Goal: Transaction & Acquisition: Purchase product/service

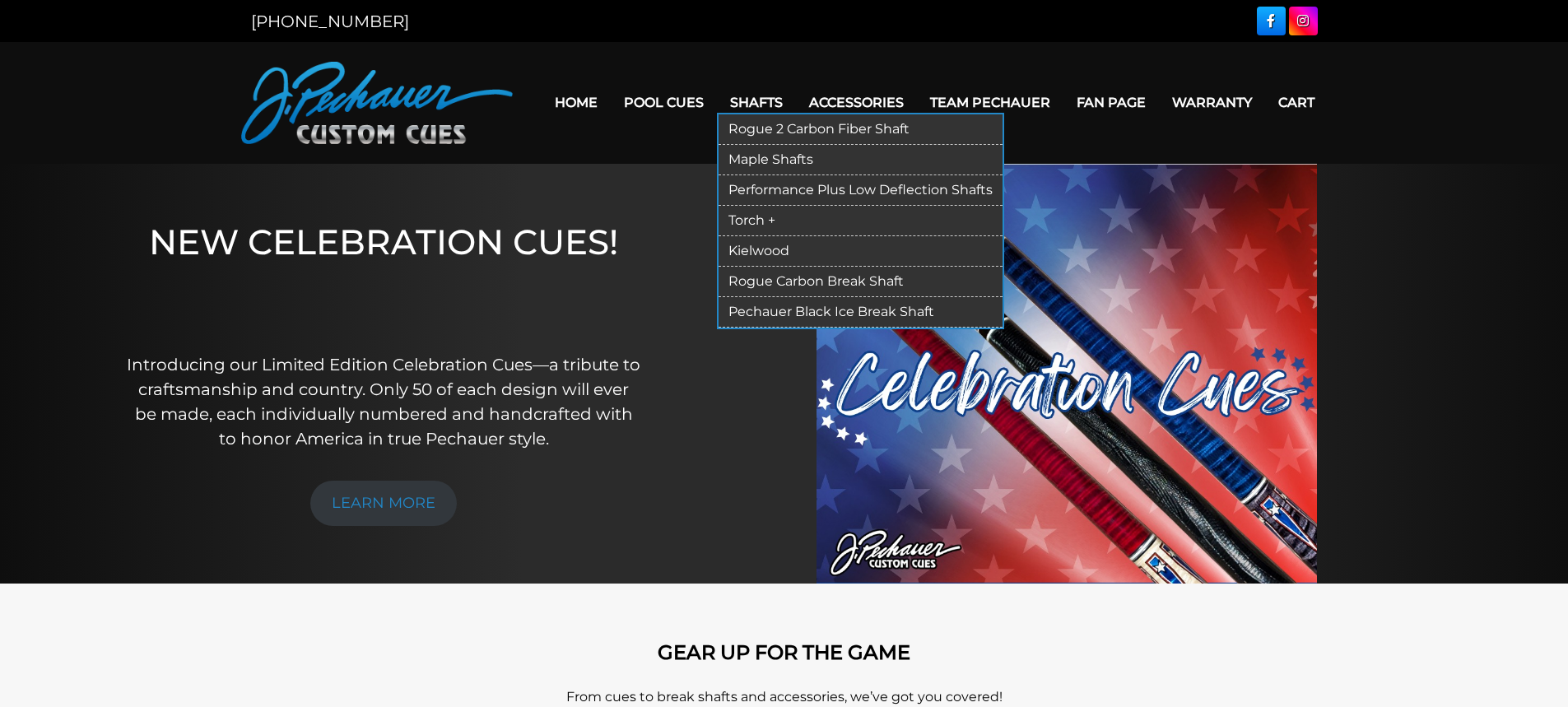
click at [772, 120] on link "Rogue 2 Carbon Fiber Shaft" at bounding box center [860, 129] width 284 height 31
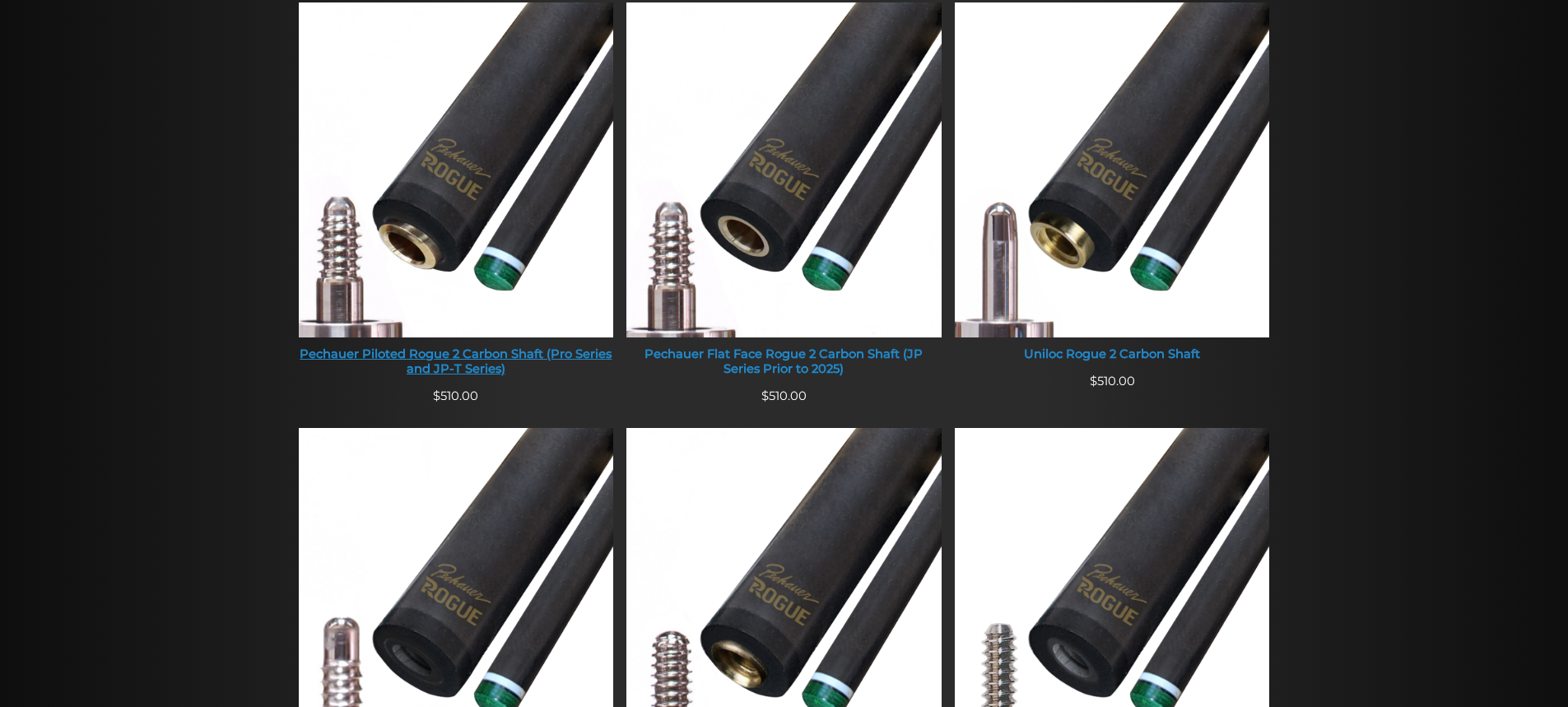
scroll to position [712, 0]
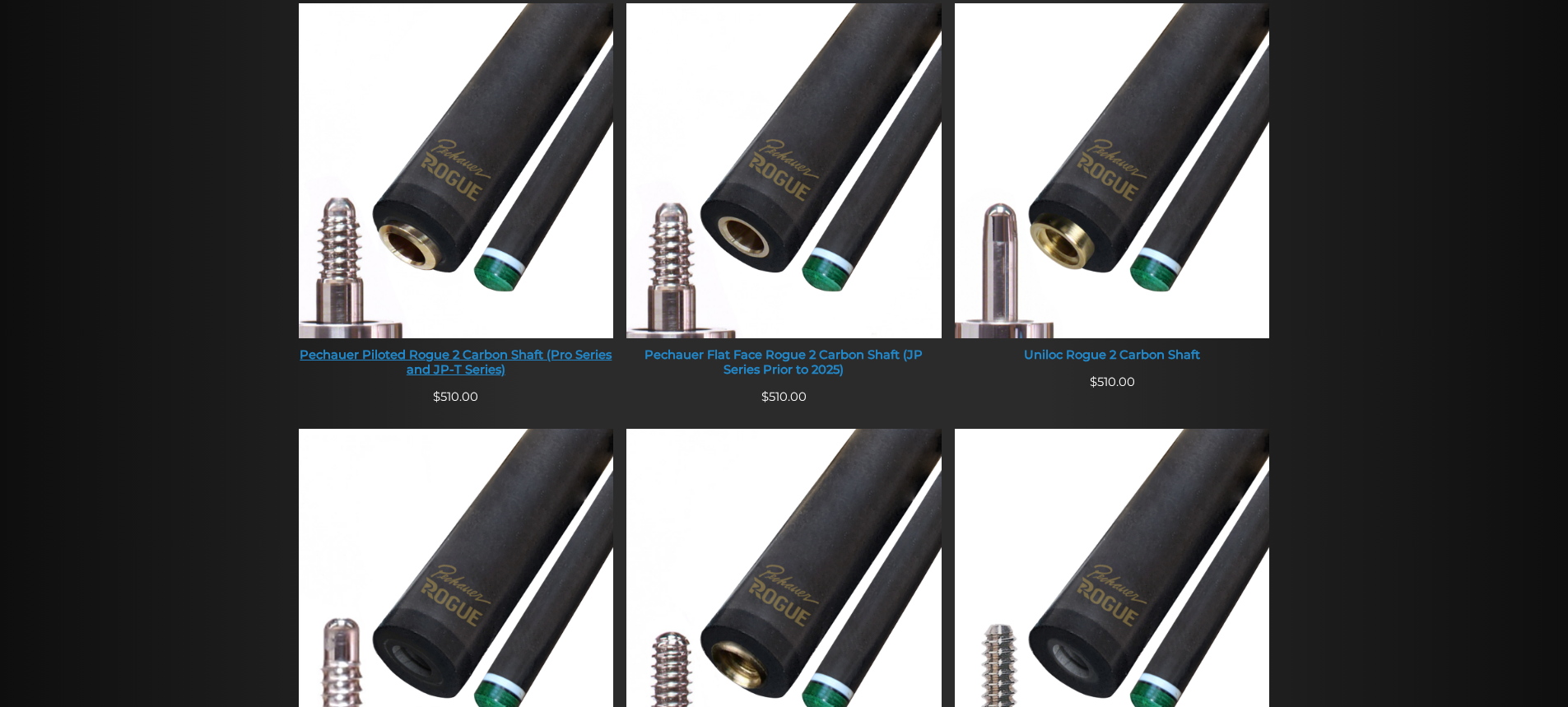
click at [480, 197] on img at bounding box center [456, 171] width 315 height 335
click at [480, 196] on img at bounding box center [456, 171] width 315 height 335
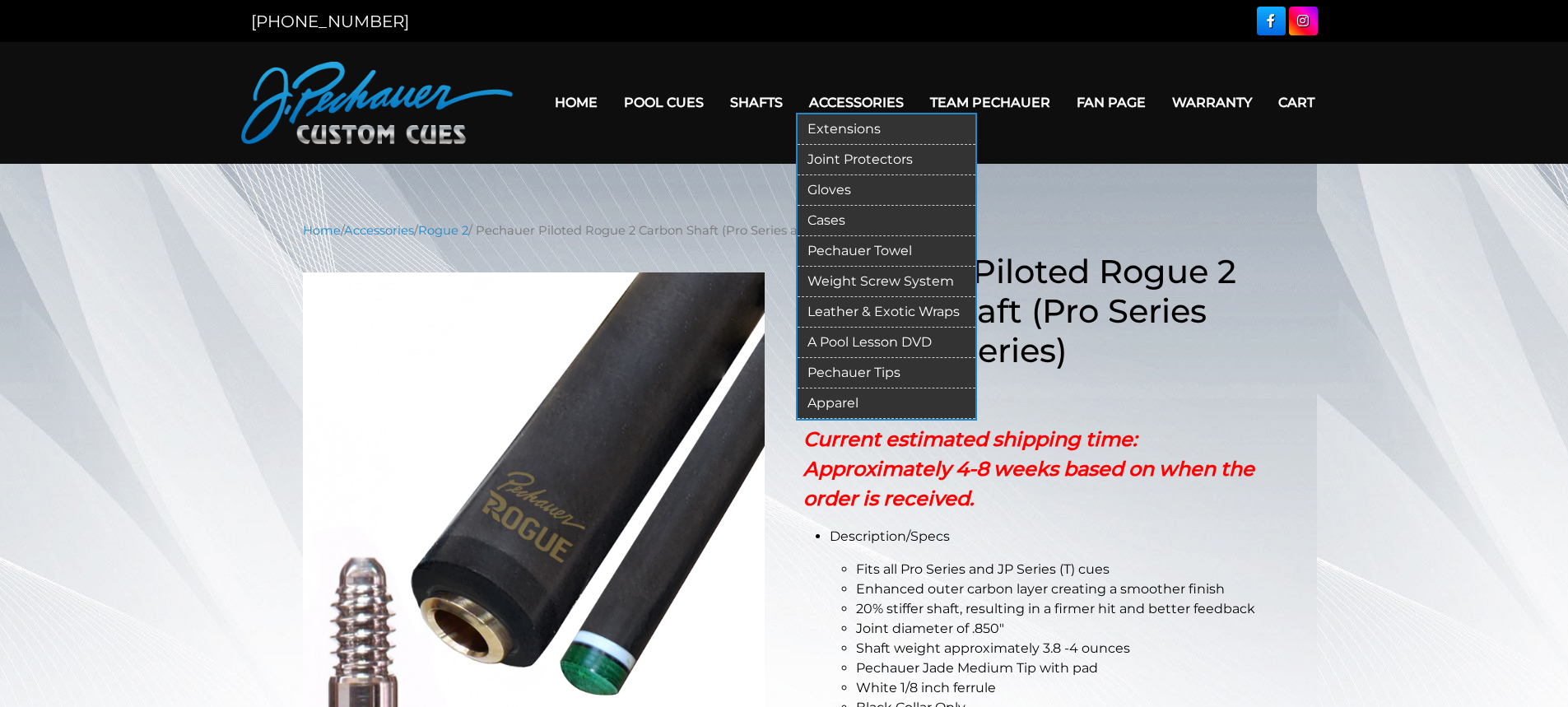
click at [824, 215] on link "Cases" at bounding box center [886, 221] width 178 height 31
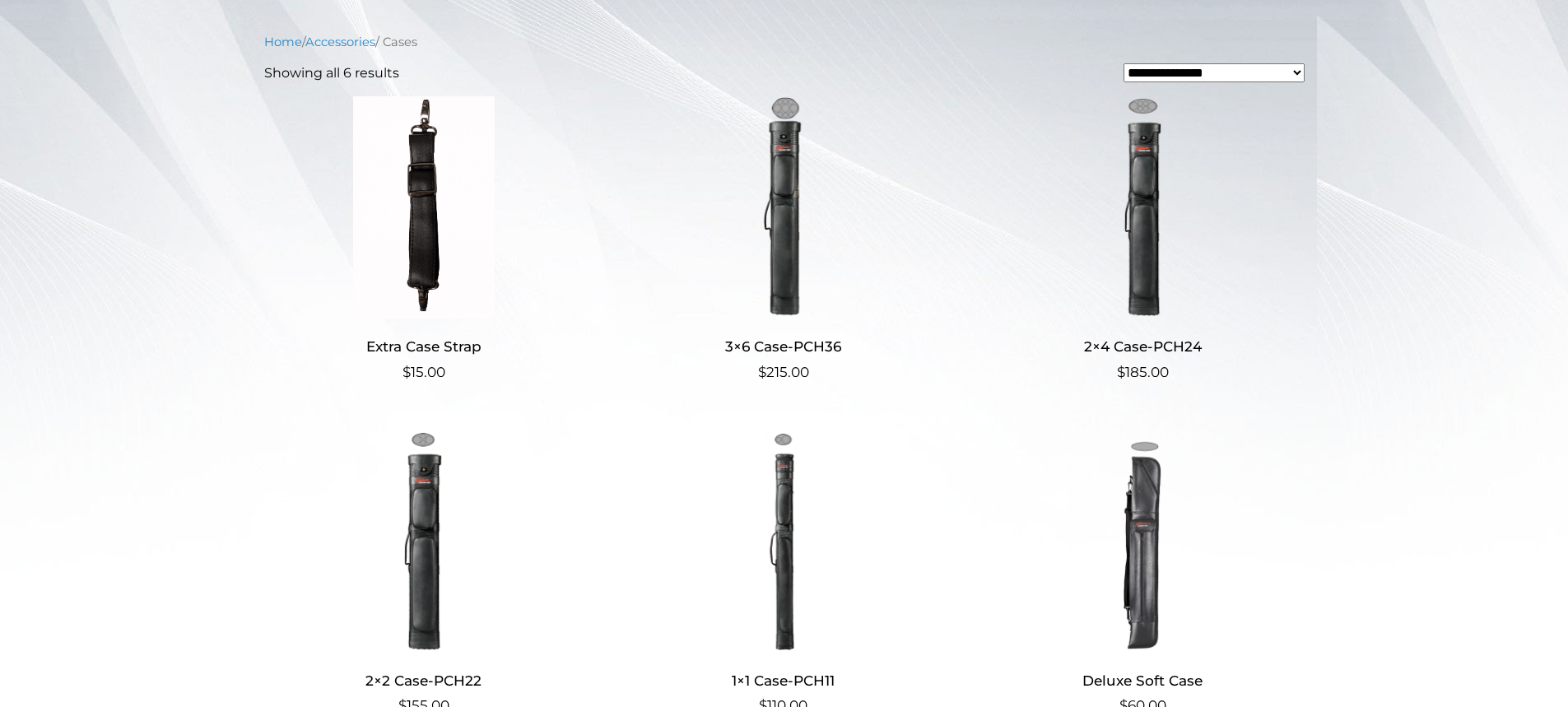
scroll to position [379, 0]
click at [806, 250] on img at bounding box center [783, 206] width 320 height 223
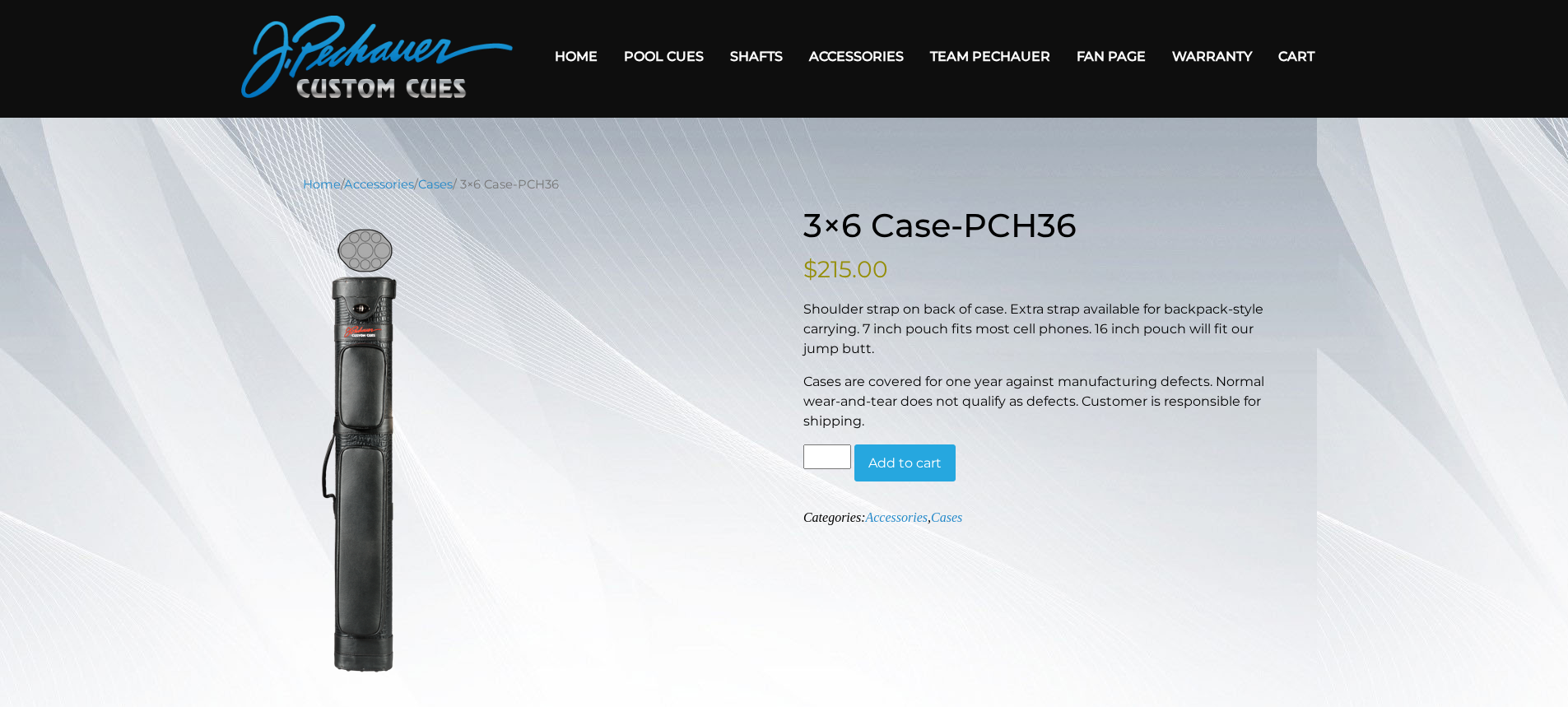
scroll to position [21, 0]
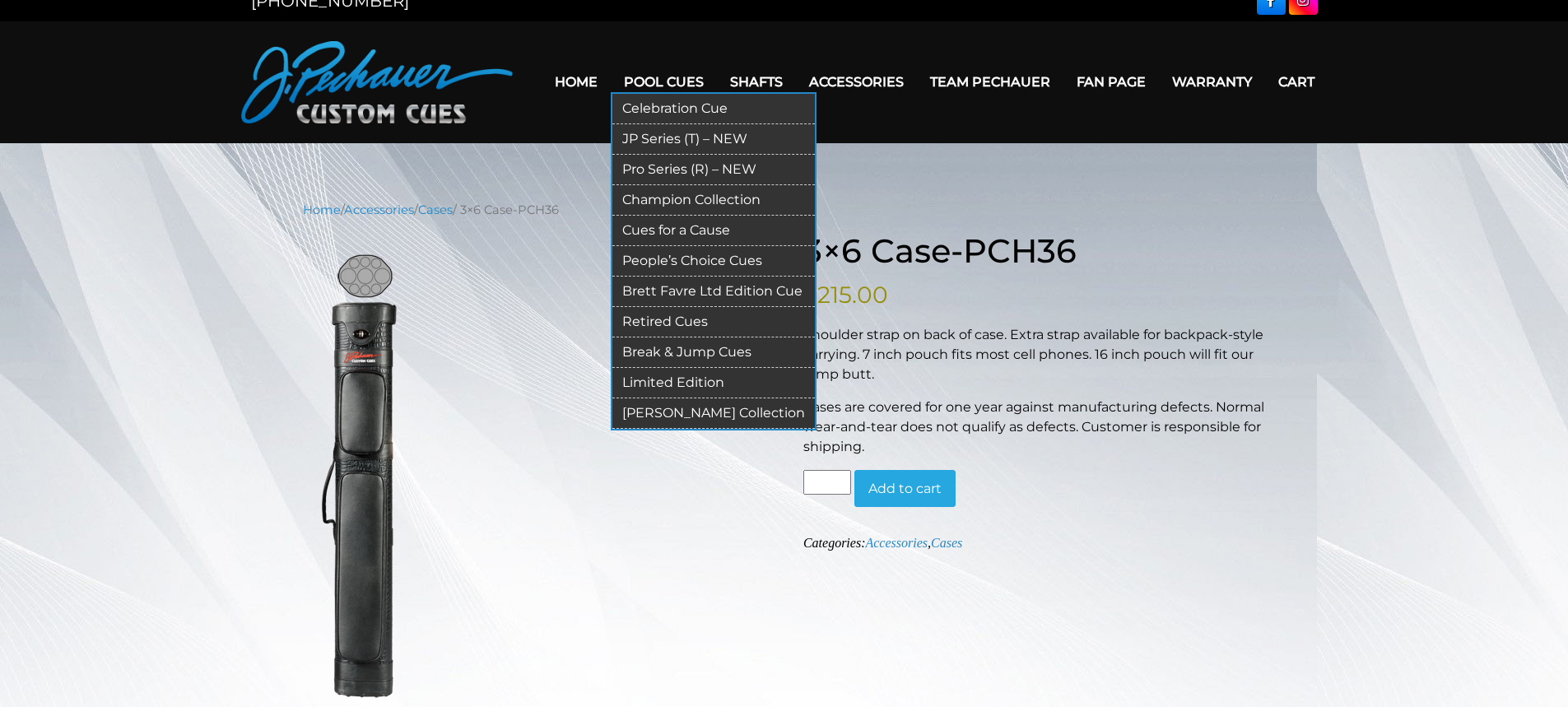
click at [682, 165] on link "Pro Series (R) – NEW" at bounding box center [713, 170] width 203 height 31
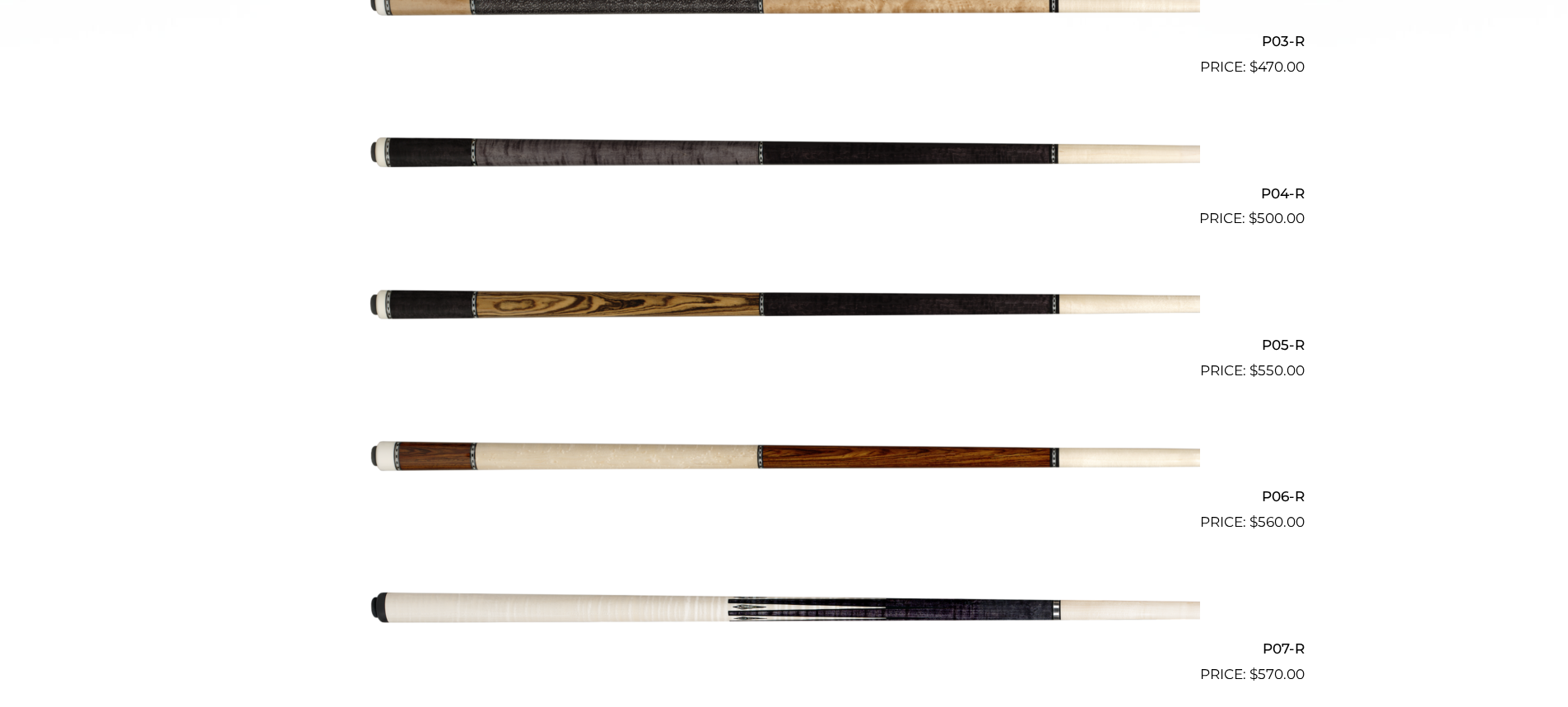
scroll to position [907, 0]
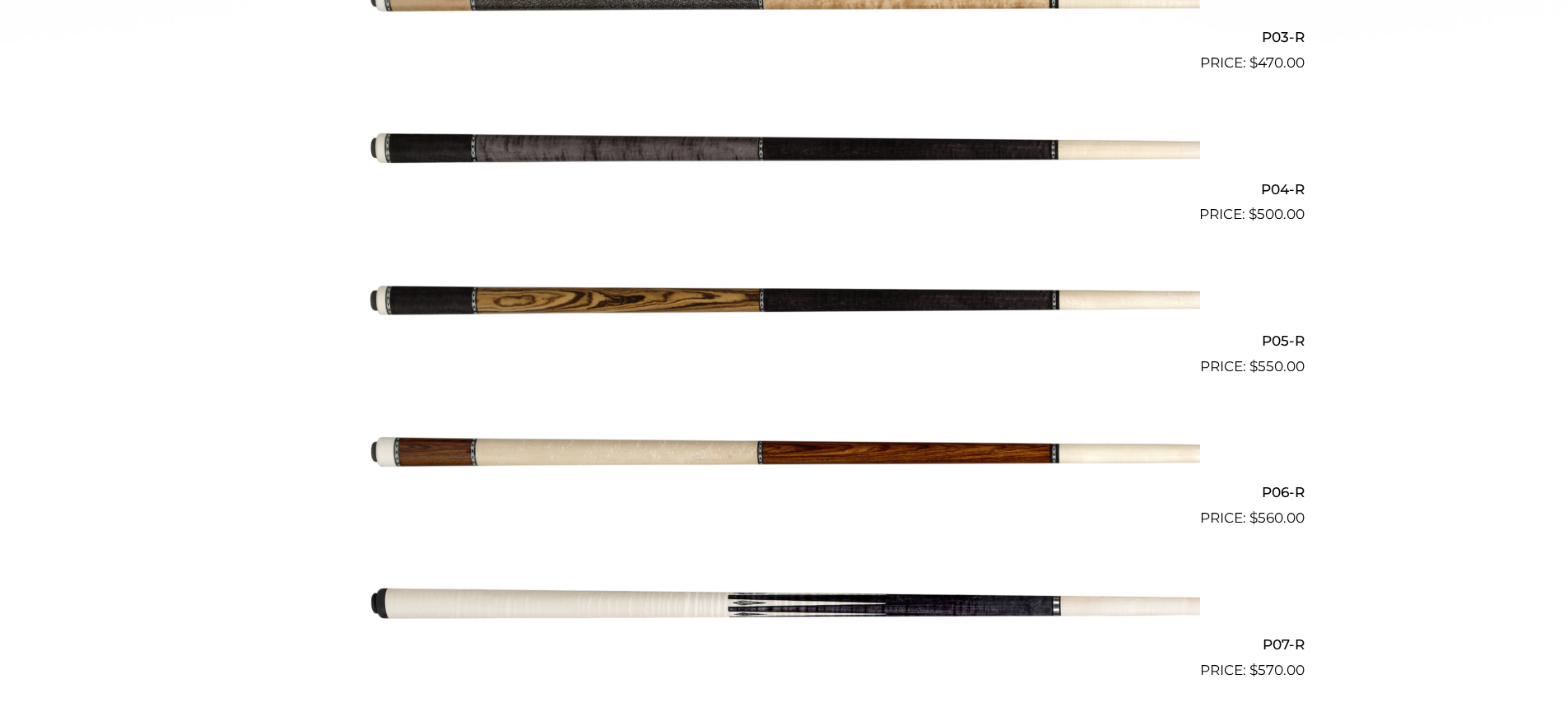
click at [770, 167] on img at bounding box center [784, 149] width 831 height 138
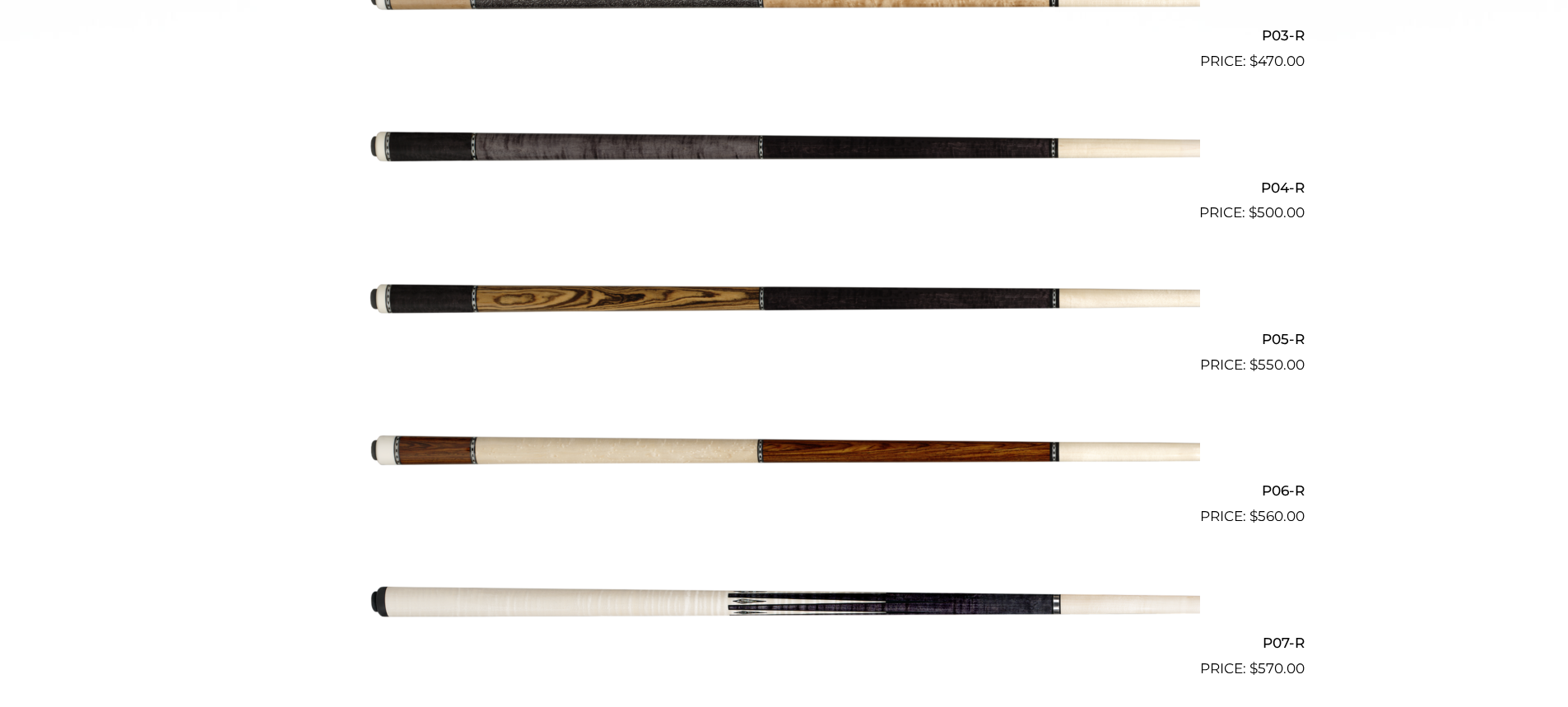
scroll to position [899, 0]
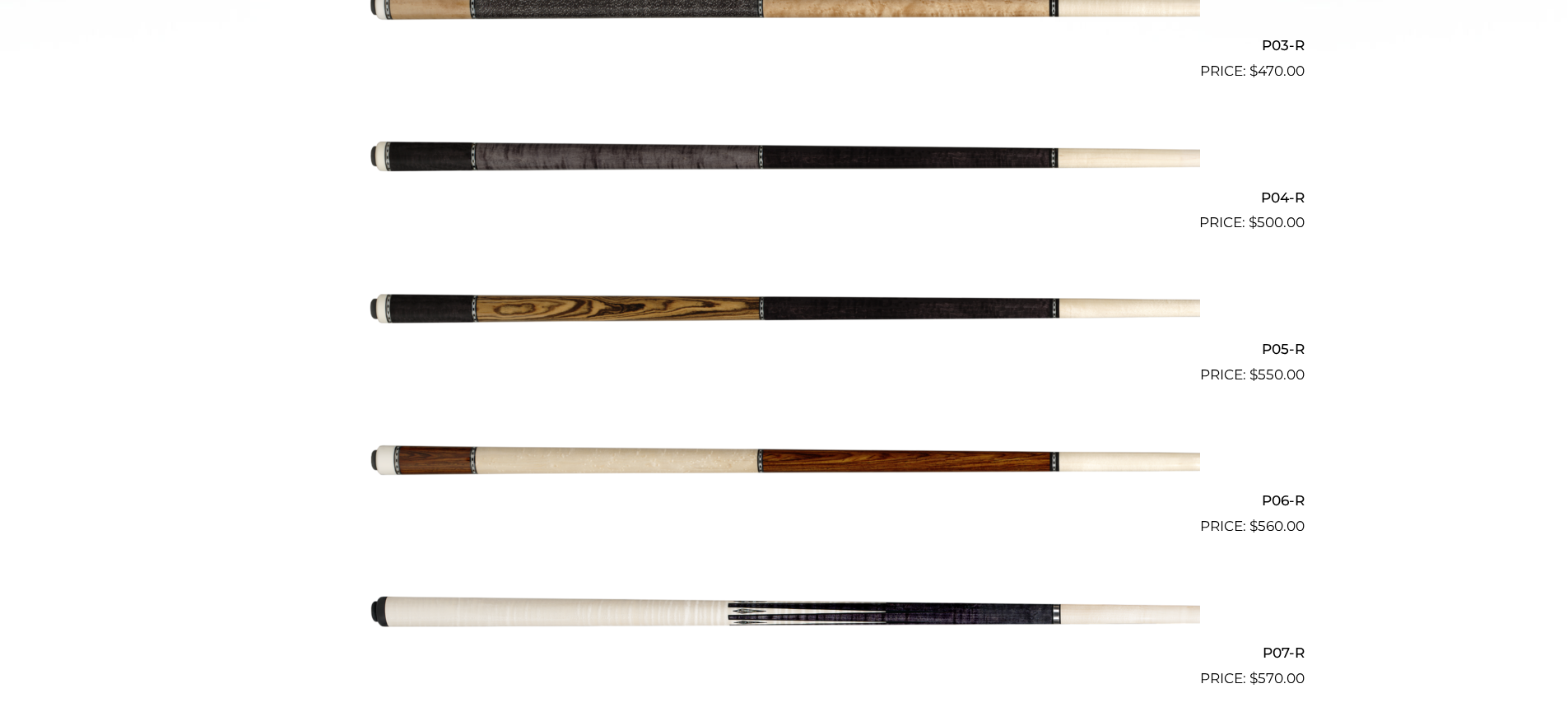
click at [695, 440] on img at bounding box center [784, 461] width 831 height 138
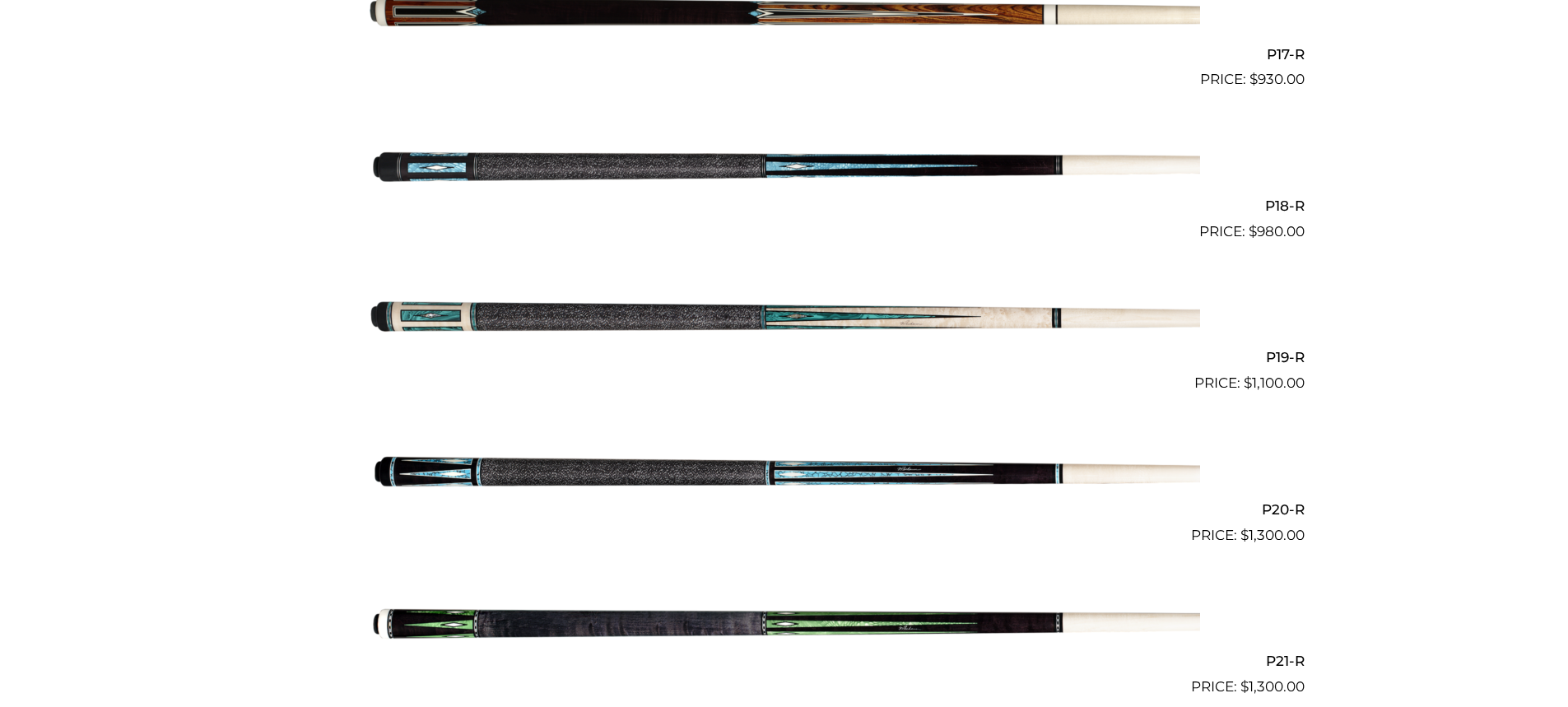
scroll to position [3015, 0]
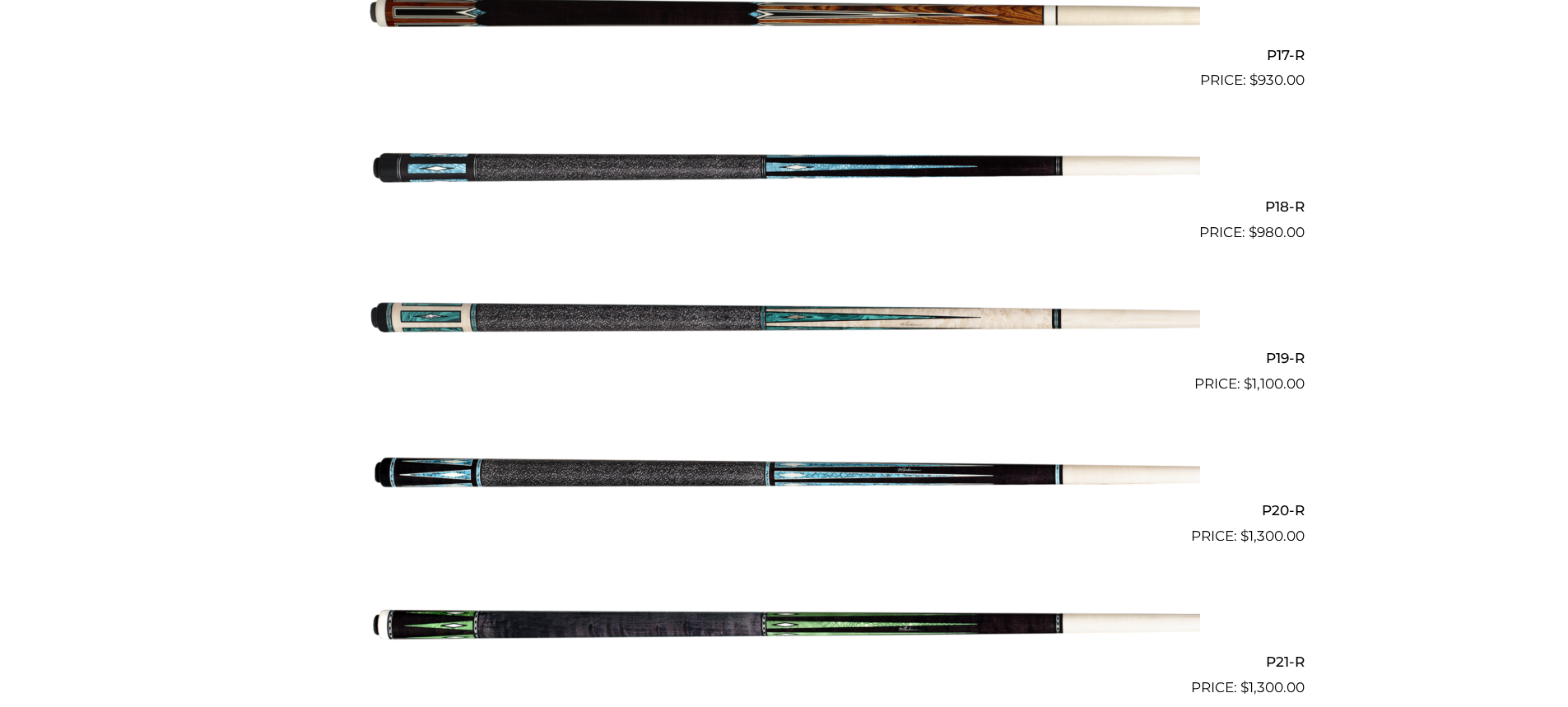
click at [780, 175] on img at bounding box center [784, 166] width 831 height 138
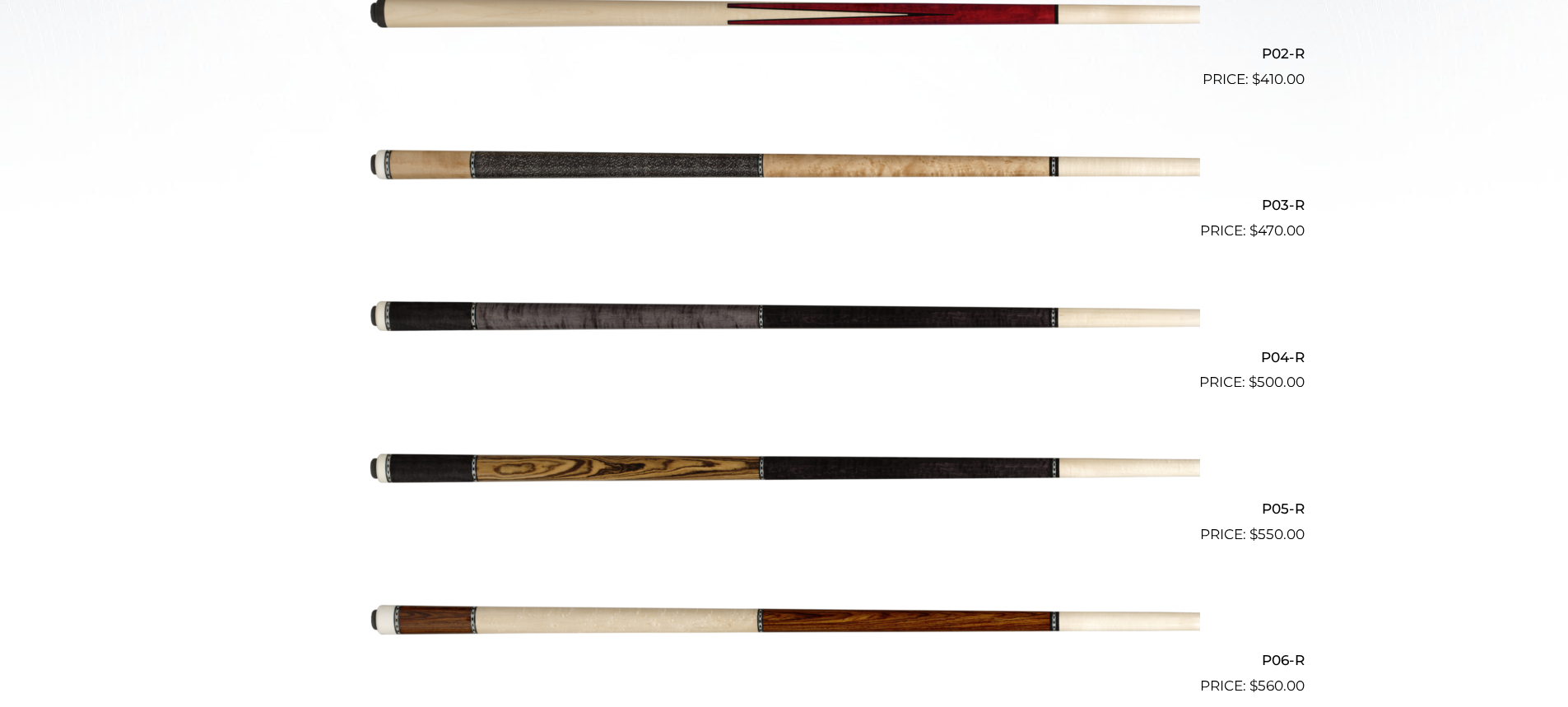
scroll to position [738, 0]
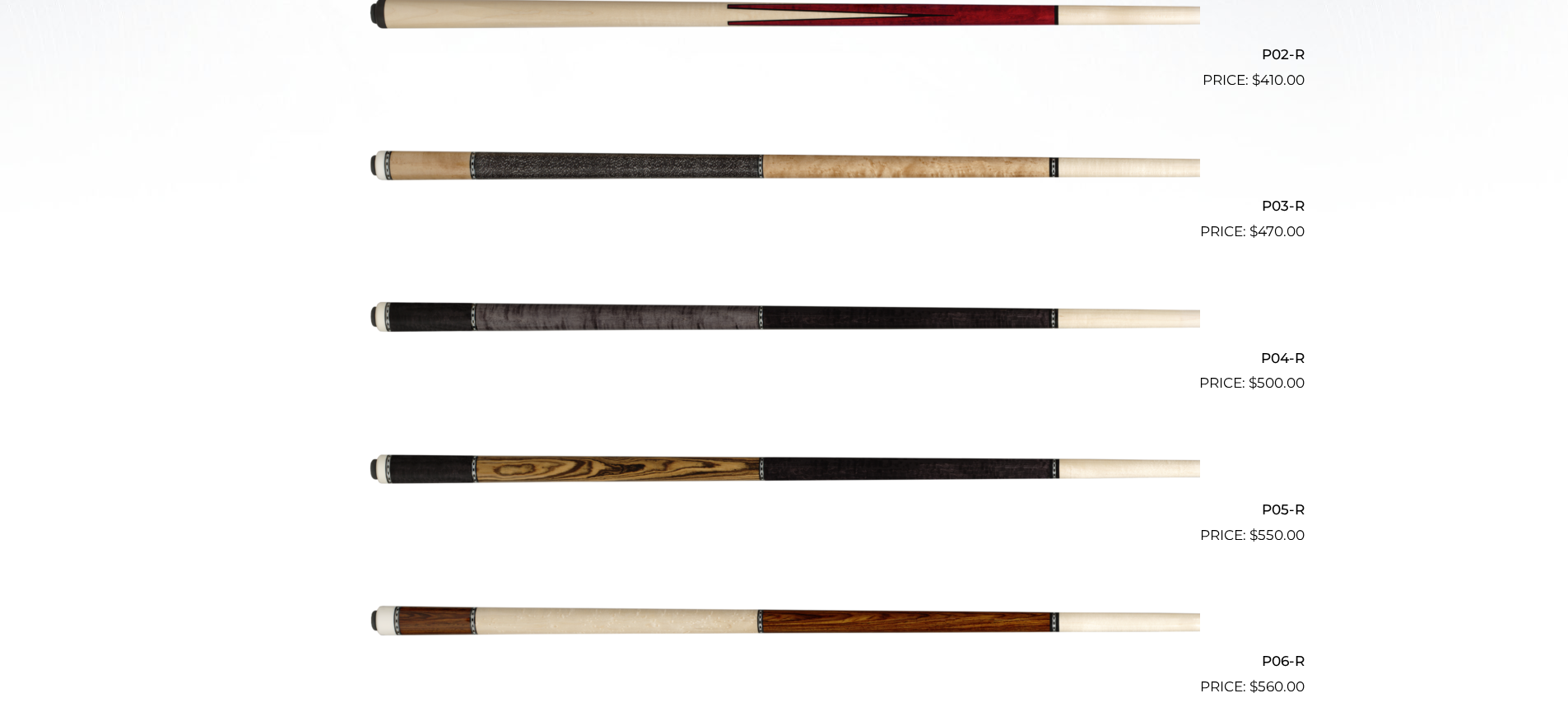
click at [614, 325] on img at bounding box center [784, 318] width 831 height 138
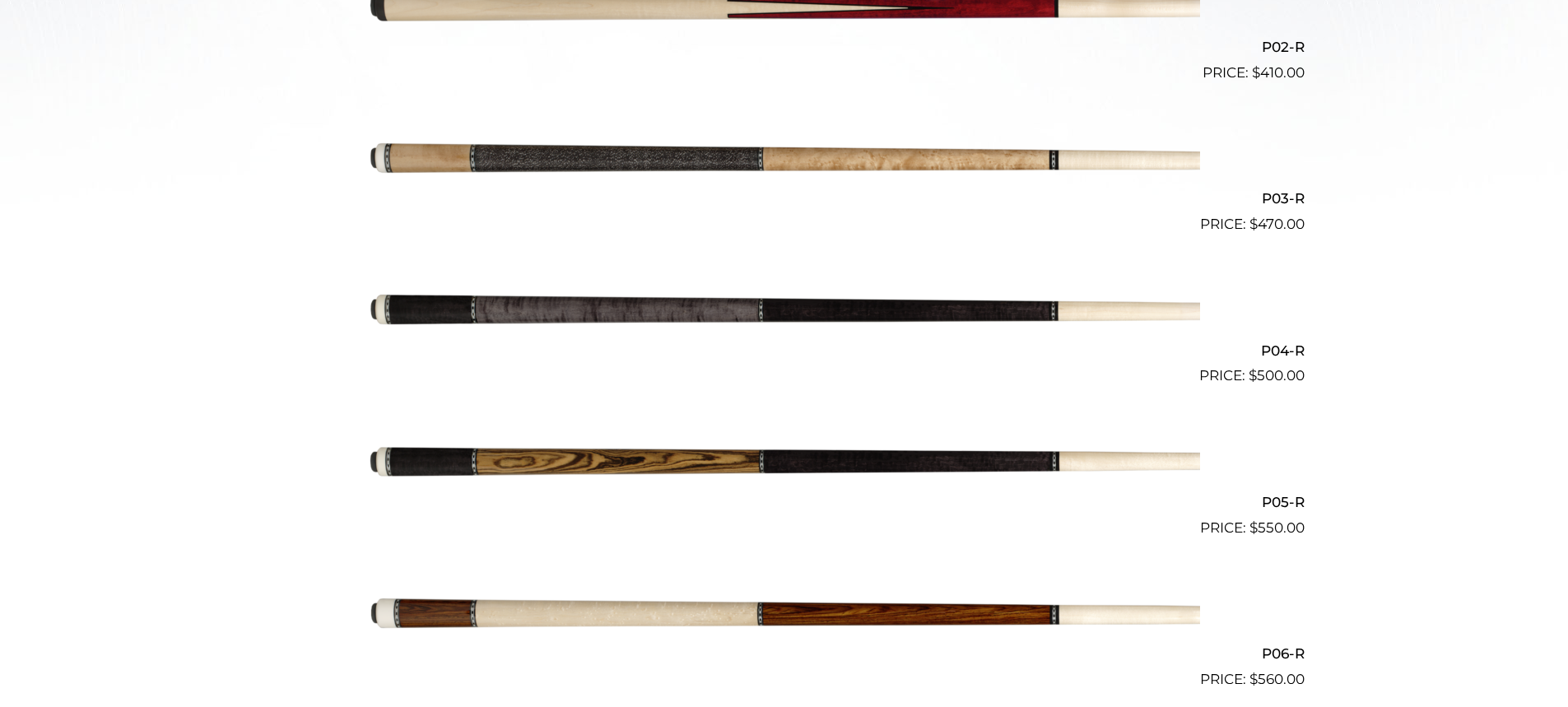
scroll to position [733, 0]
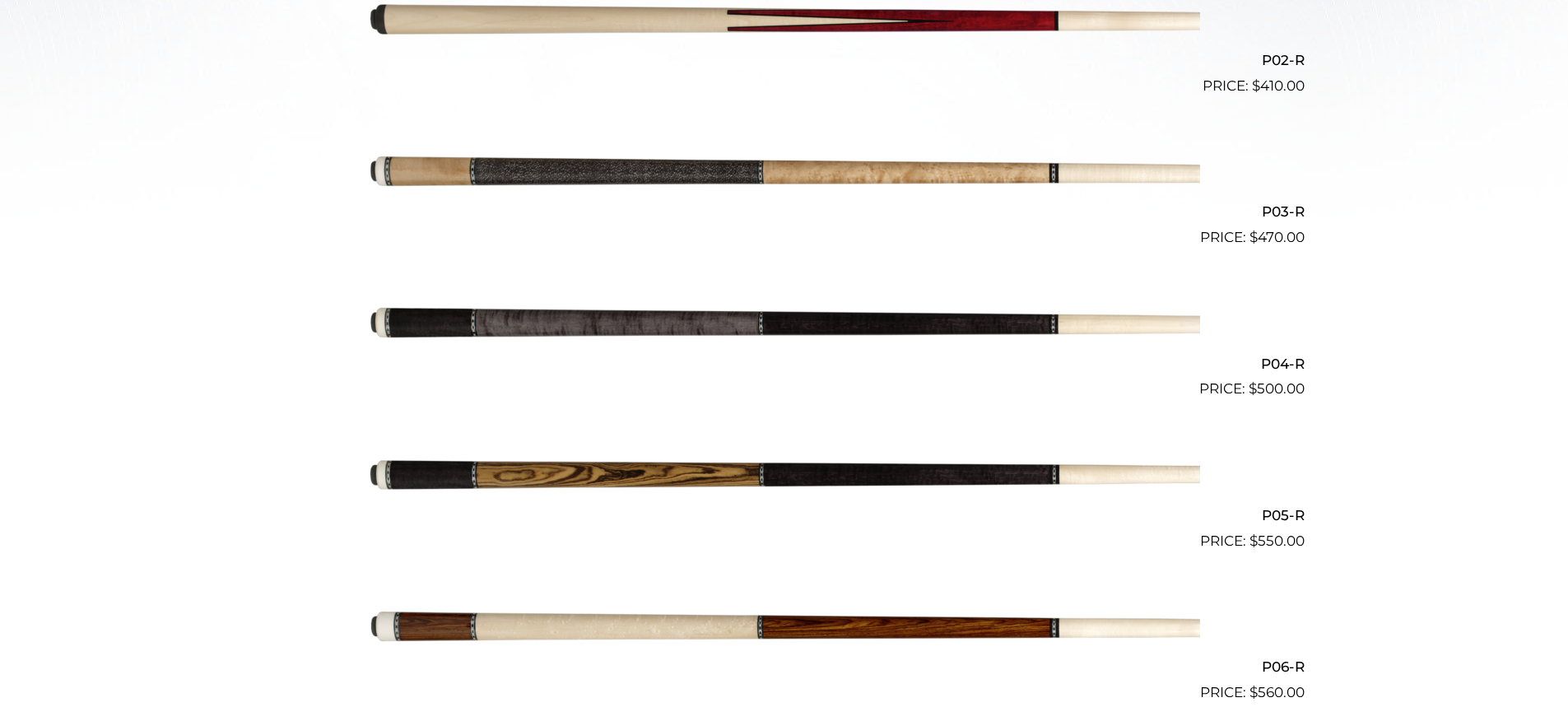
click at [788, 320] on img at bounding box center [784, 324] width 831 height 138
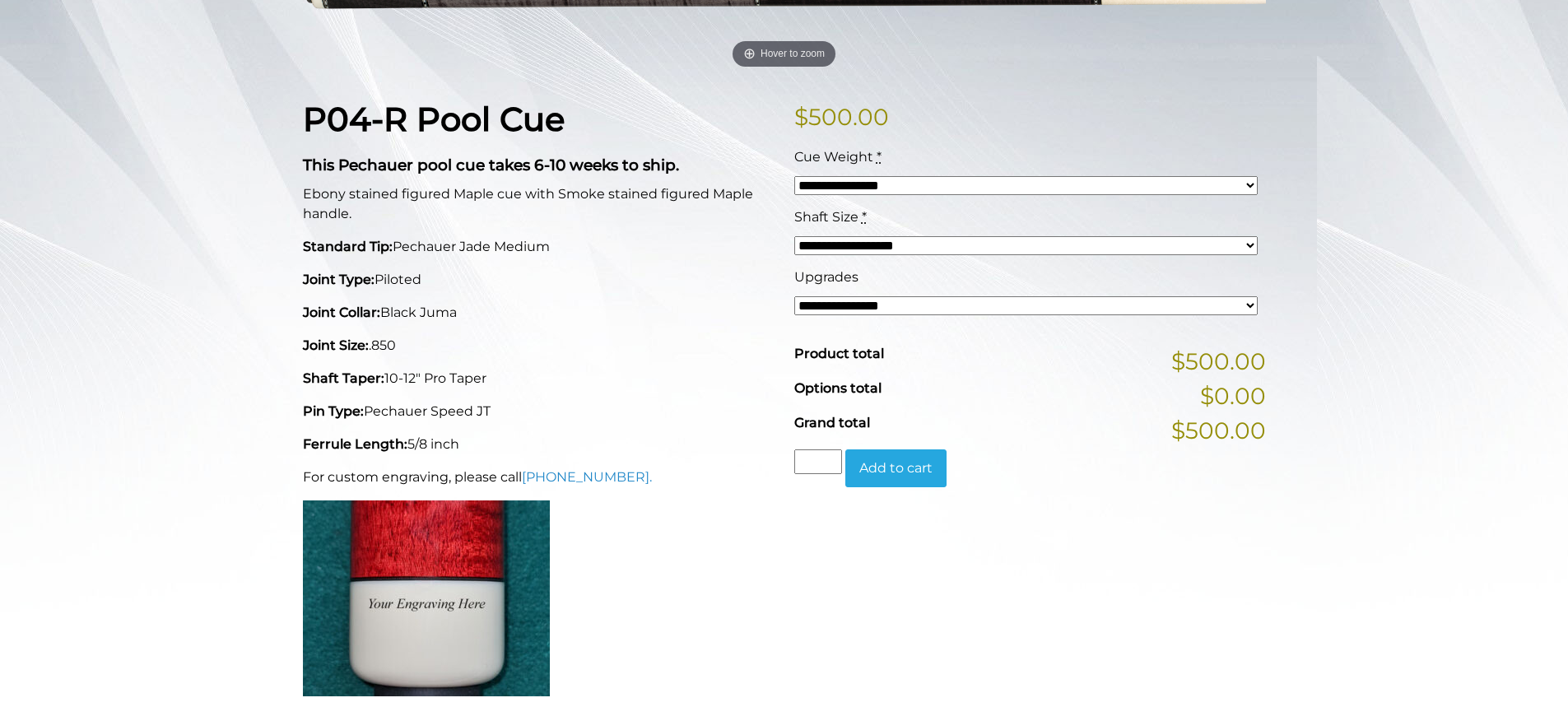
scroll to position [344, 0]
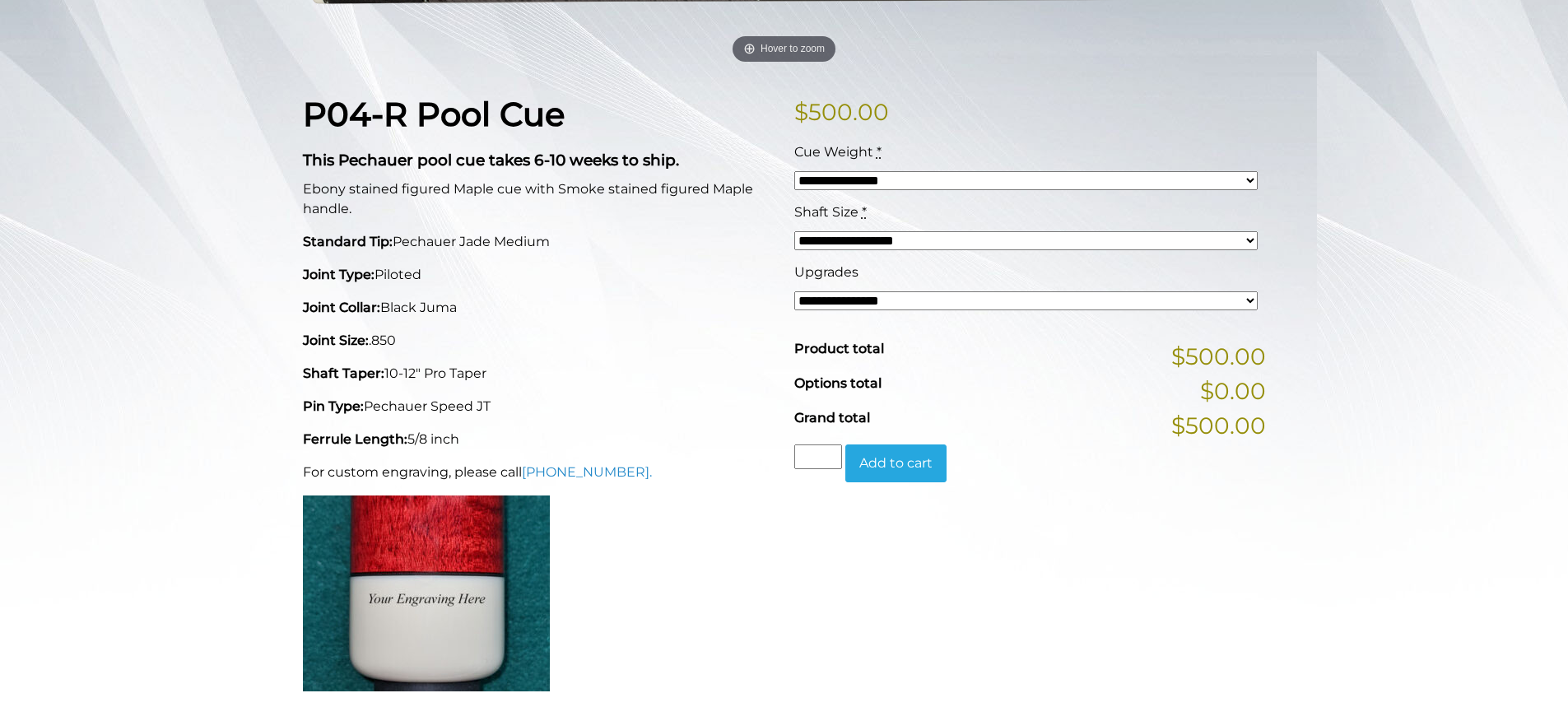
click at [860, 302] on select "**********" at bounding box center [1026, 301] width 463 height 19
select select "*****"
click at [794, 291] on select "**********" at bounding box center [1026, 301] width 463 height 19
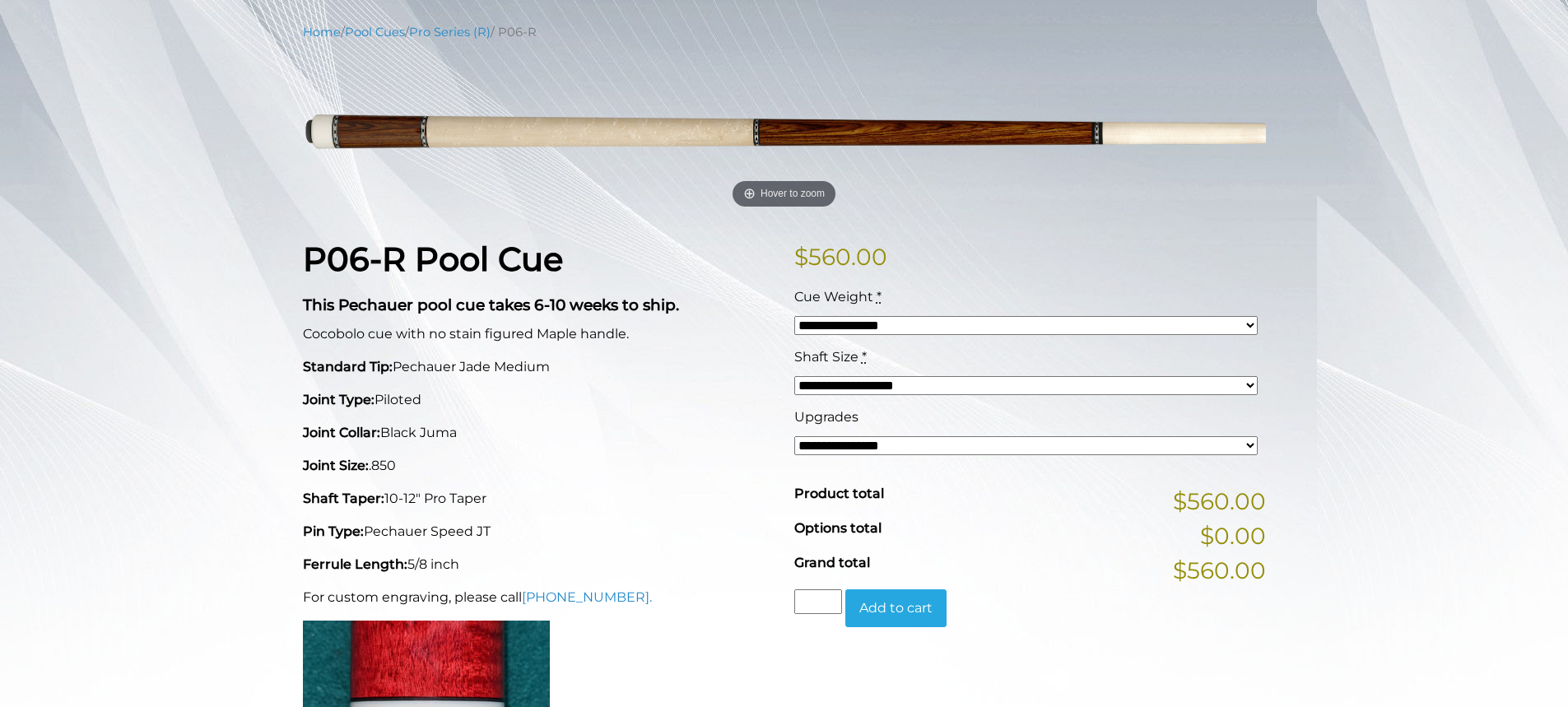
scroll to position [172, 0]
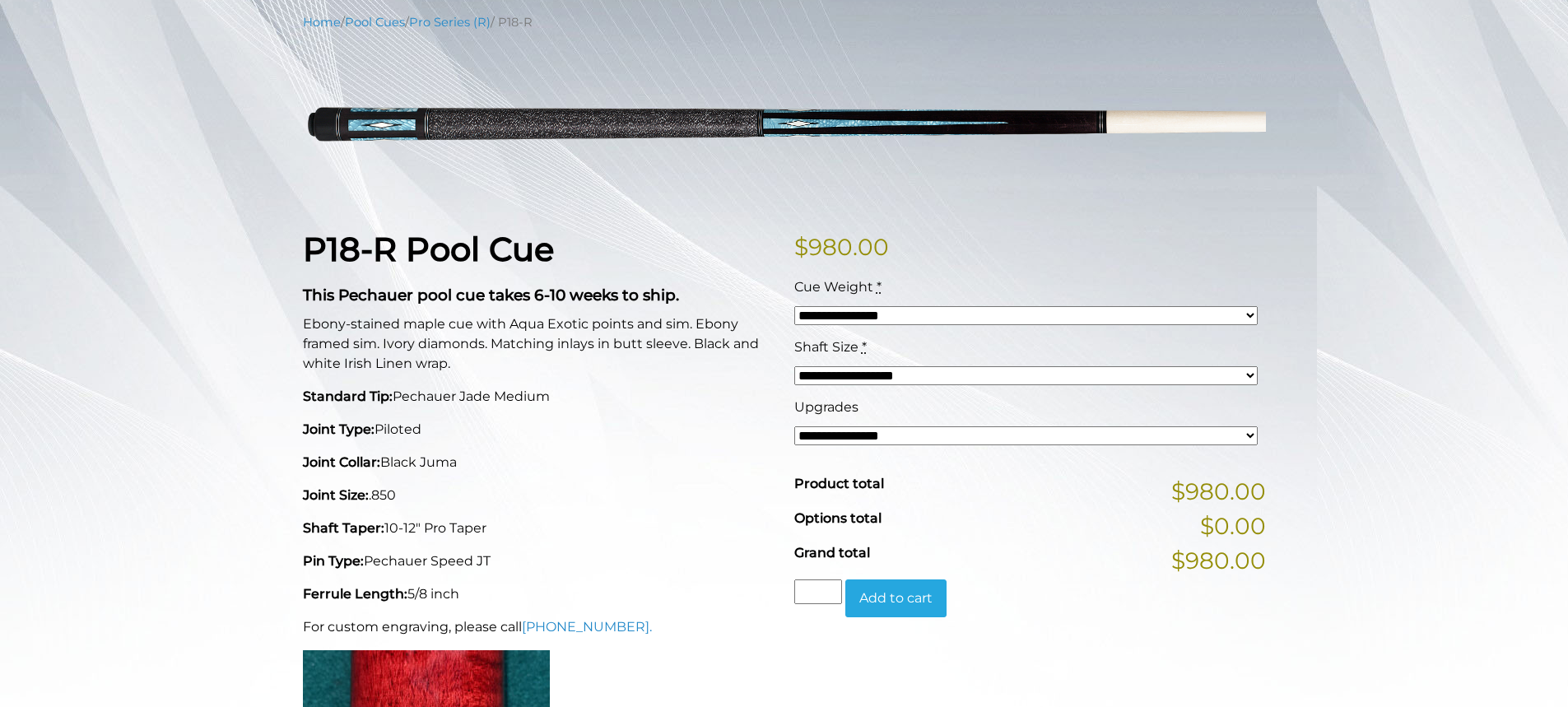
scroll to position [192, 0]
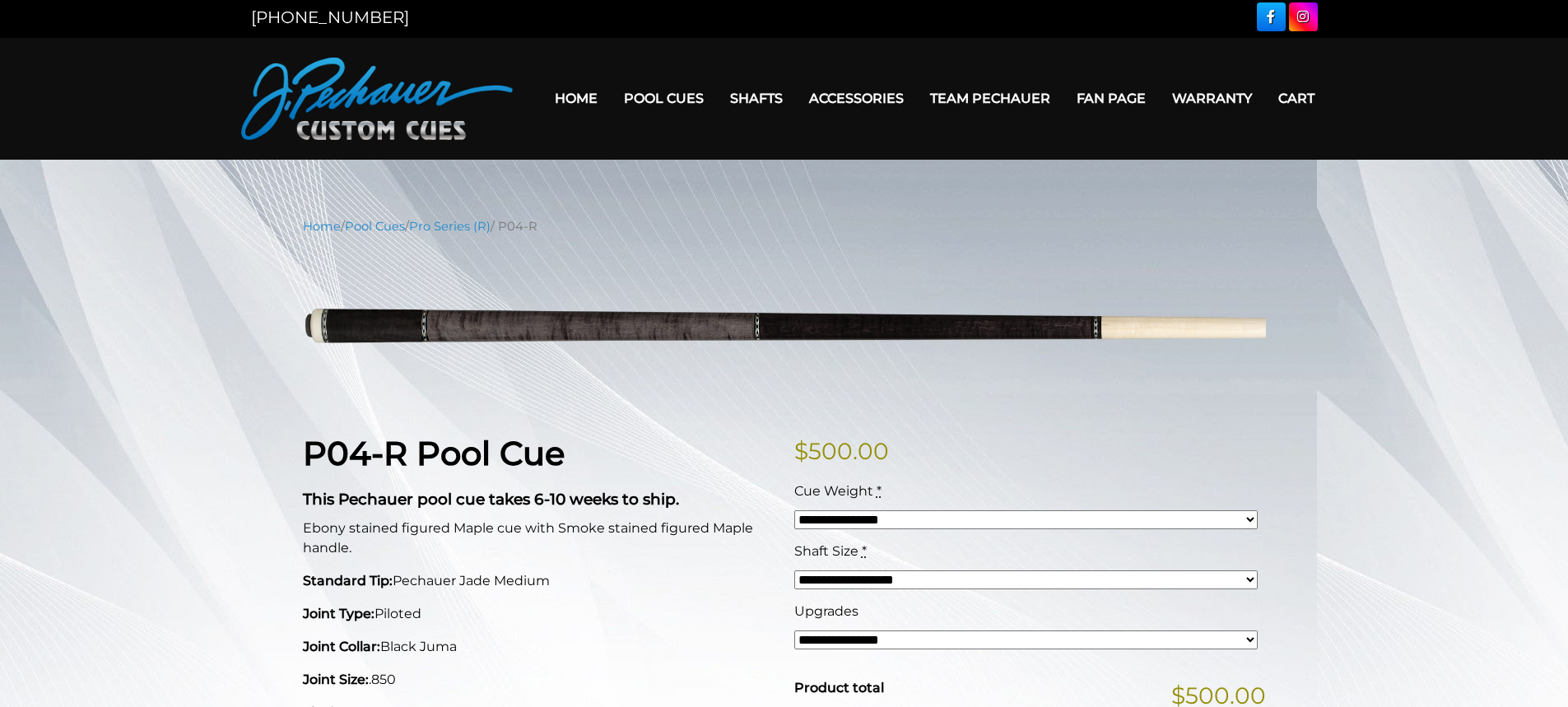
scroll to position [2, 0]
